Goal: Check status: Check status

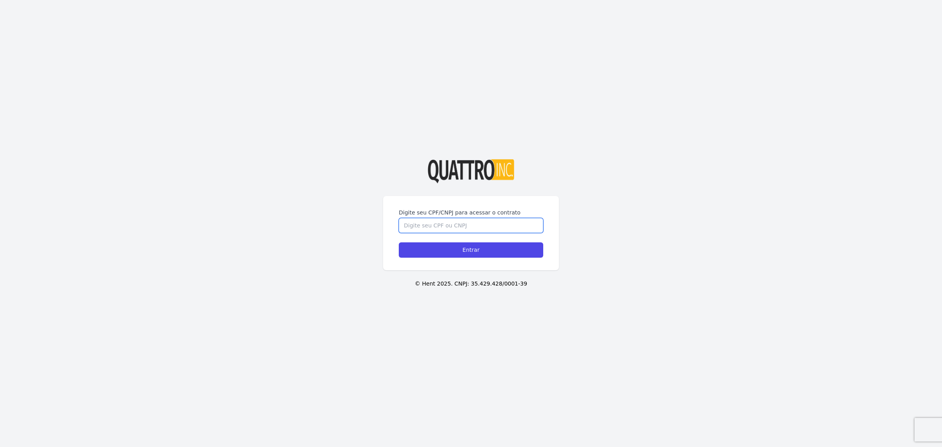
click at [467, 219] on input "Digite seu CPF/CNPJ para acessar o contrato" at bounding box center [471, 225] width 144 height 15
type input "38595740860"
click at [465, 253] on input "Entrar" at bounding box center [471, 249] width 144 height 15
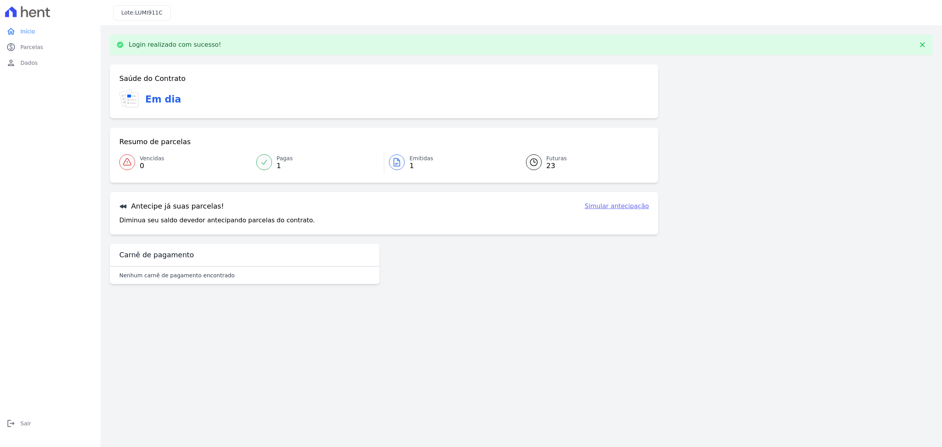
click at [405, 162] on link "Emitidas 1" at bounding box center [450, 162] width 132 height 22
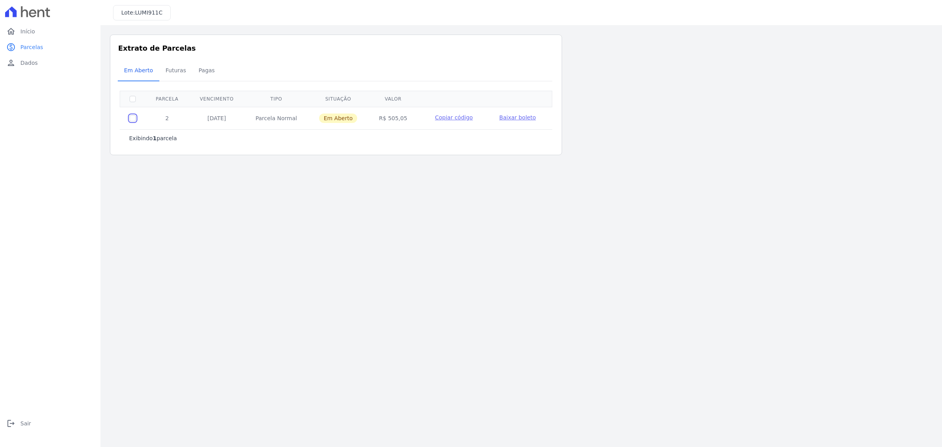
click at [131, 120] on input "checkbox" at bounding box center [133, 118] width 6 height 6
checkbox input "true"
click at [449, 117] on span "Copiar código" at bounding box center [454, 117] width 38 height 6
click at [179, 69] on span "Futuras" at bounding box center [176, 70] width 30 height 16
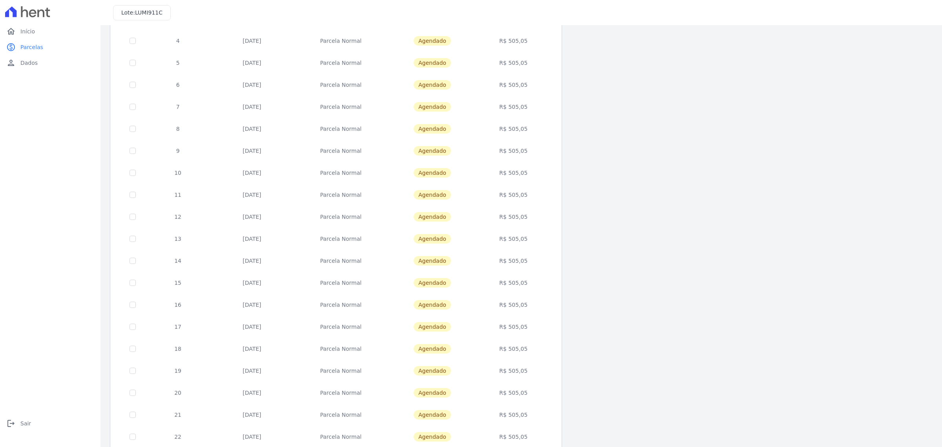
scroll to position [145, 0]
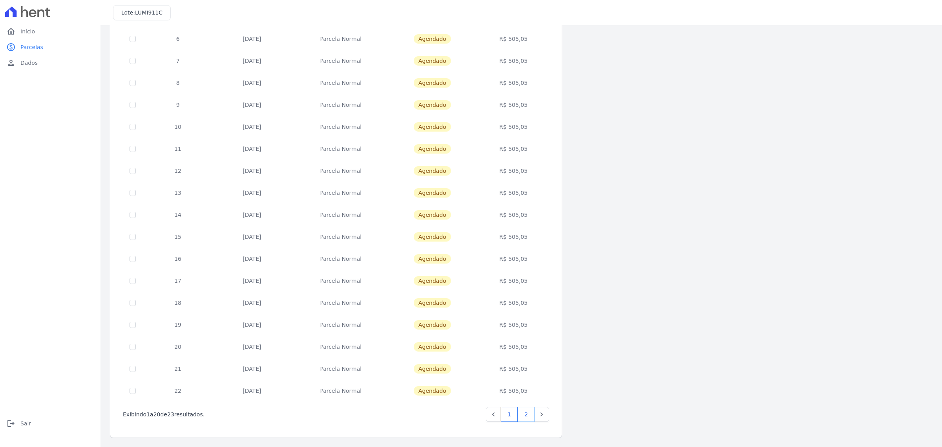
click at [524, 412] on link "2" at bounding box center [526, 414] width 17 height 15
